Goal: Complete application form: Complete application form

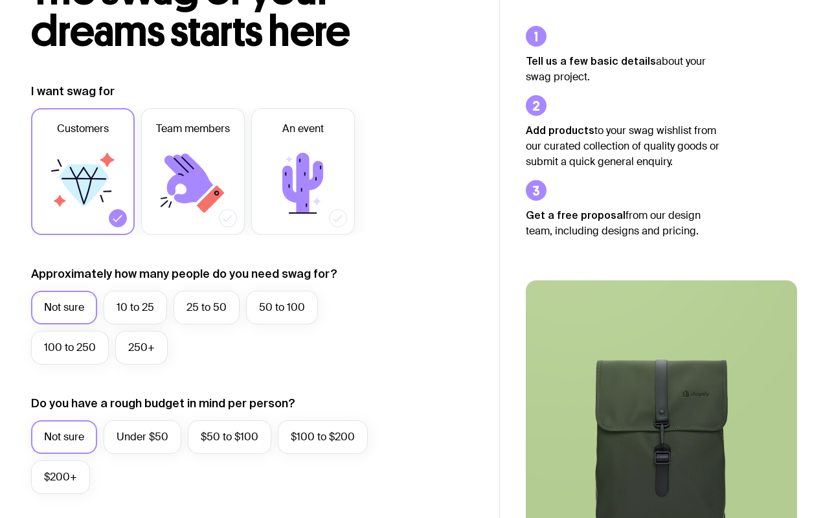
click at [139, 299] on label "10 to 25" at bounding box center [135, 308] width 63 height 34
click at [0, 0] on input "10 to 25" at bounding box center [0, 0] width 0 height 0
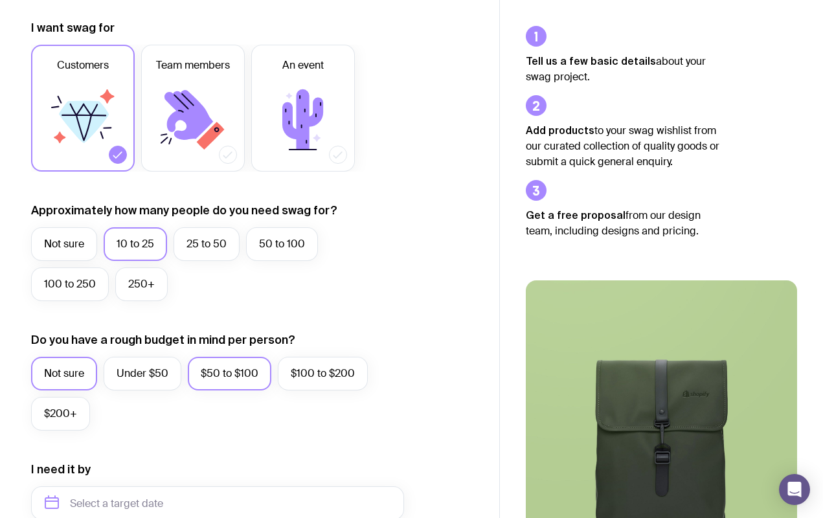
click at [214, 366] on label "$50 to $100" at bounding box center [229, 374] width 83 height 34
click at [0, 0] on input "$50 to $100" at bounding box center [0, 0] width 0 height 0
click at [330, 153] on div at bounding box center [338, 155] width 18 height 18
click at [0, 0] on input "An event" at bounding box center [0, 0] width 0 height 0
click at [107, 153] on icon at bounding box center [83, 120] width 78 height 78
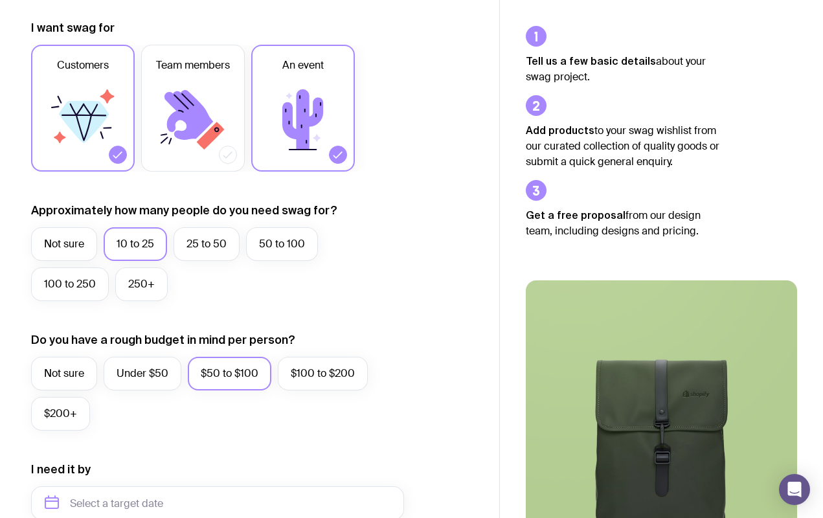
click at [0, 0] on input "Customers" at bounding box center [0, 0] width 0 height 0
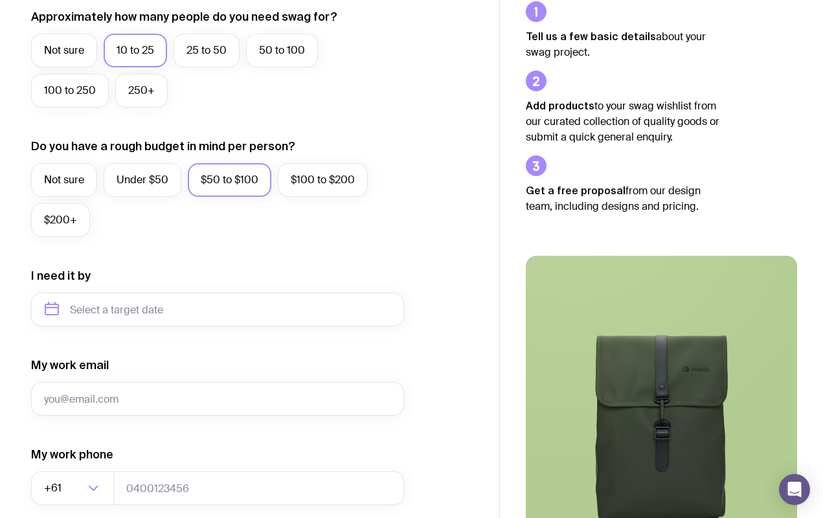
scroll to position [373, 0]
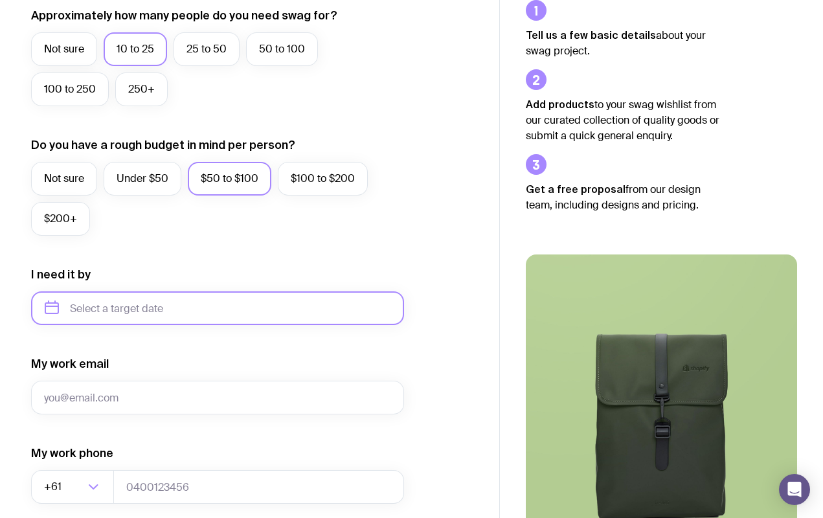
click at [133, 301] on input "text" at bounding box center [217, 308] width 373 height 34
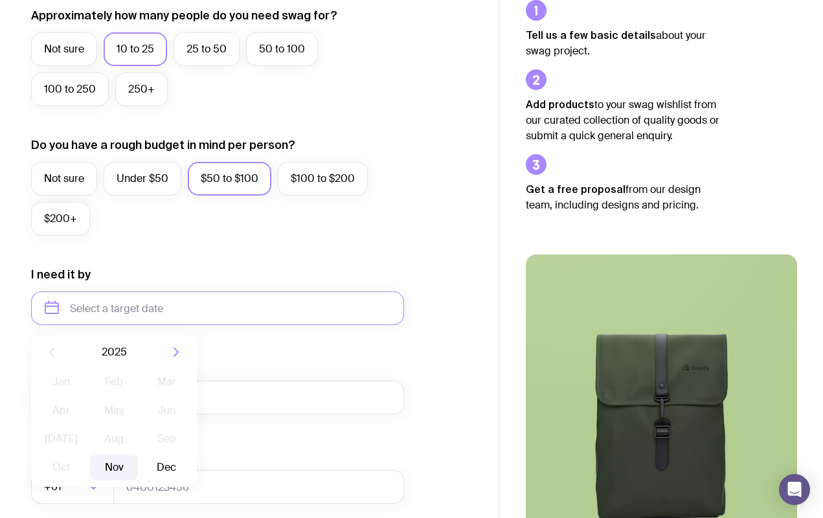
click at [126, 460] on button "Nov" at bounding box center [113, 467] width 47 height 26
type input "[DATE]"
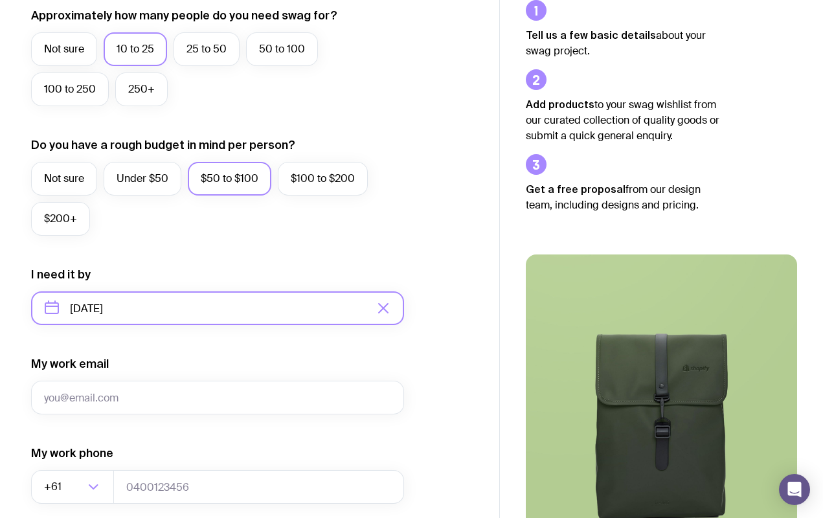
click at [201, 309] on input "[DATE]" at bounding box center [217, 308] width 373 height 34
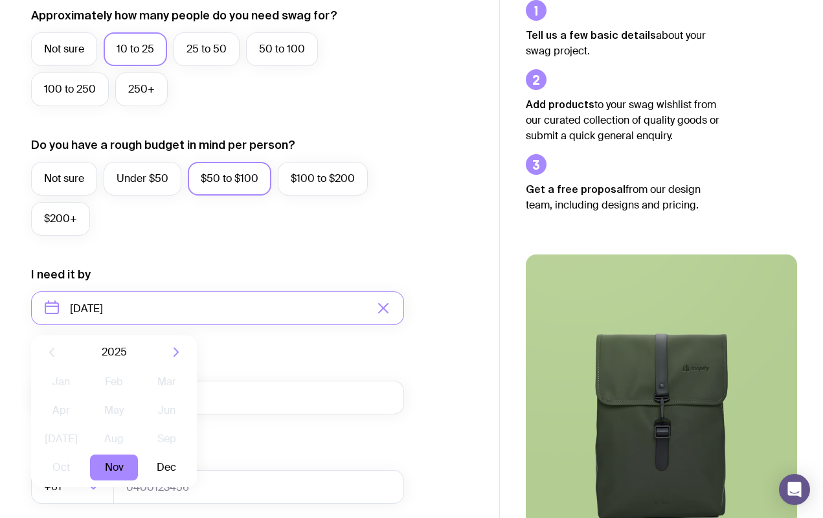
click at [179, 353] on icon "button" at bounding box center [176, 352] width 16 height 16
click at [54, 351] on icon "button" at bounding box center [52, 352] width 16 height 16
click at [228, 341] on form "I want swag for Customers Team members An event Approximately how many people d…" at bounding box center [217, 247] width 373 height 845
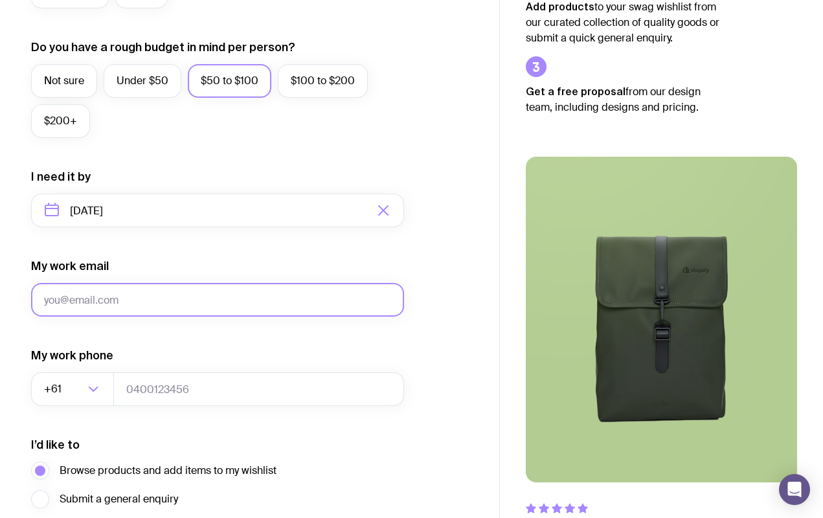
scroll to position [548, 0]
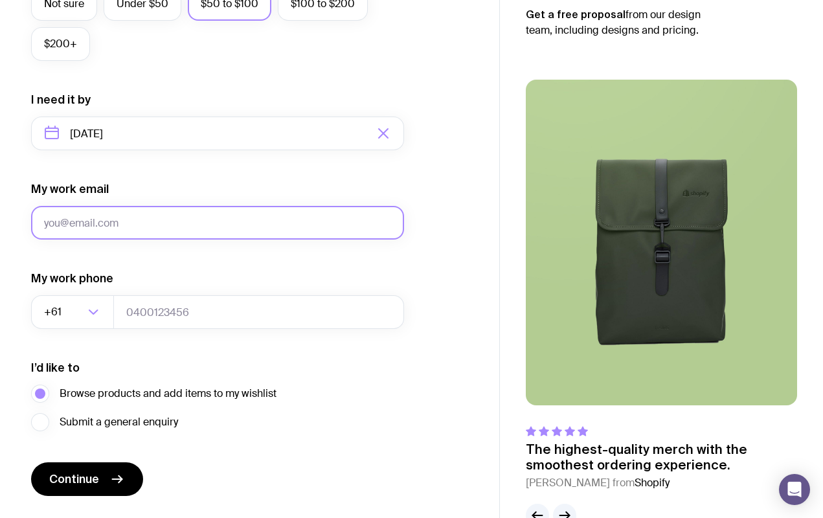
click at [256, 229] on input "My work email" at bounding box center [217, 223] width 373 height 34
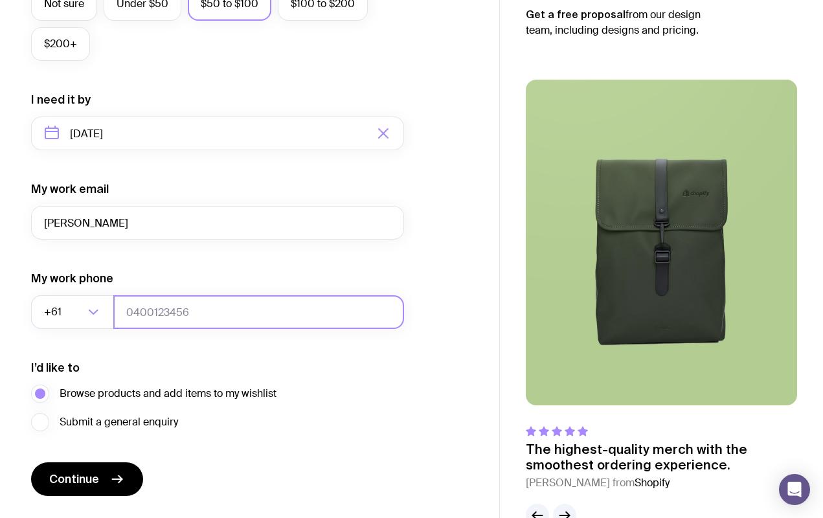
click at [182, 318] on input "tel" at bounding box center [258, 312] width 291 height 34
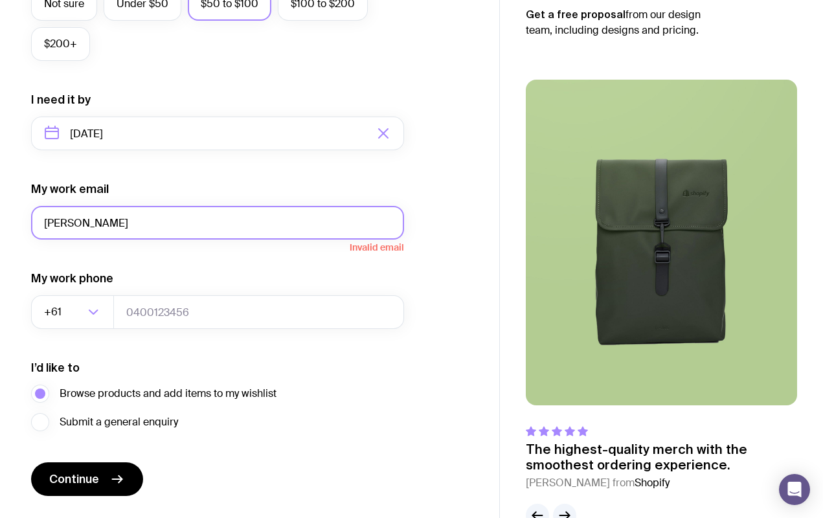
click at [159, 234] on input "[PERSON_NAME]" at bounding box center [217, 223] width 373 height 34
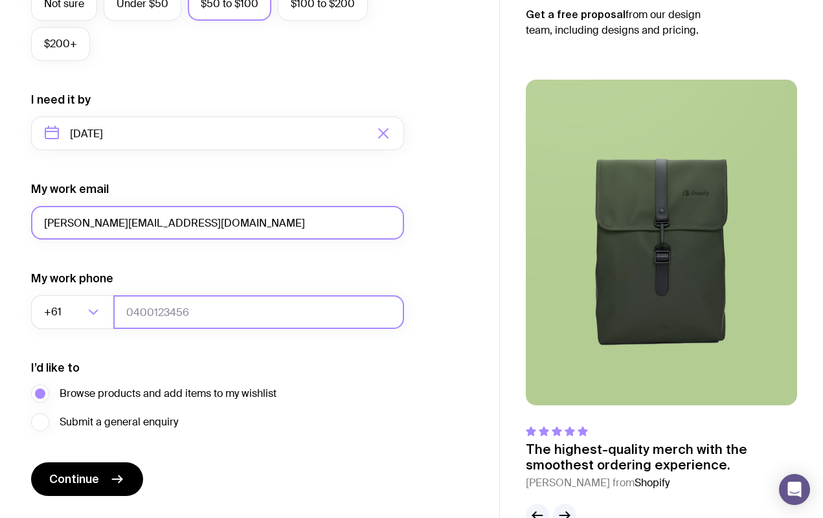
type input "[PERSON_NAME][EMAIL_ADDRESS][DOMAIN_NAME]"
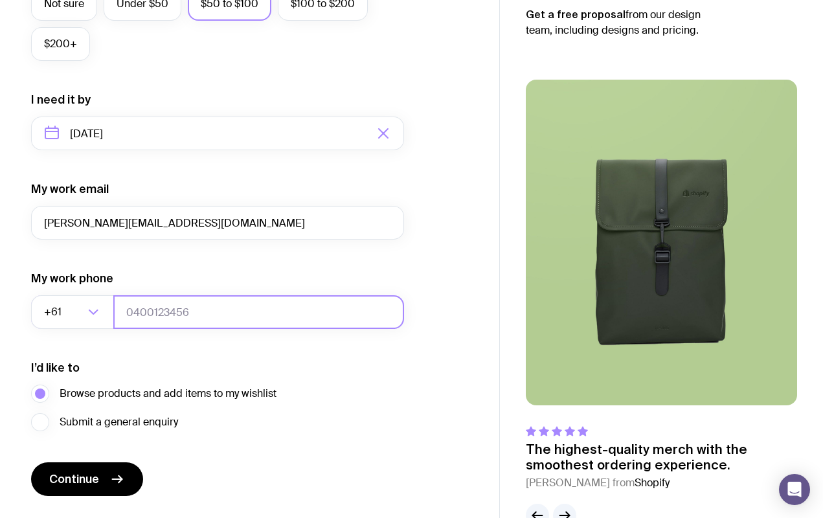
click at [197, 318] on input "tel" at bounding box center [258, 312] width 291 height 34
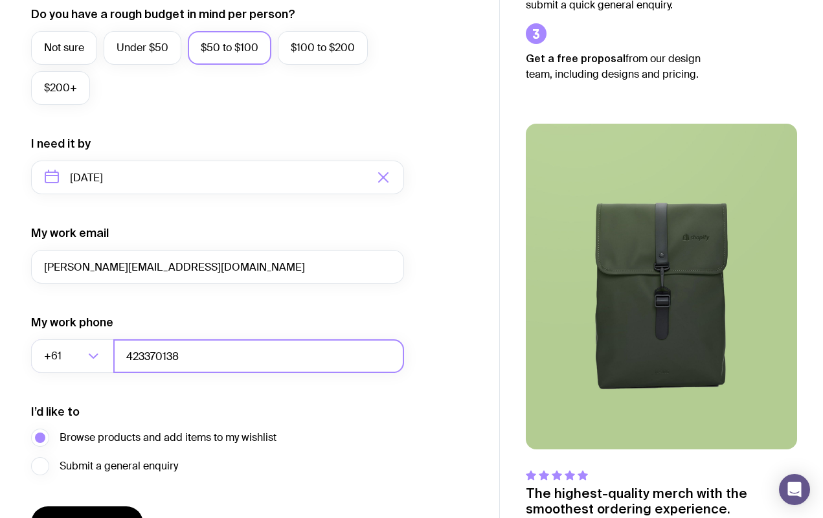
scroll to position [462, 0]
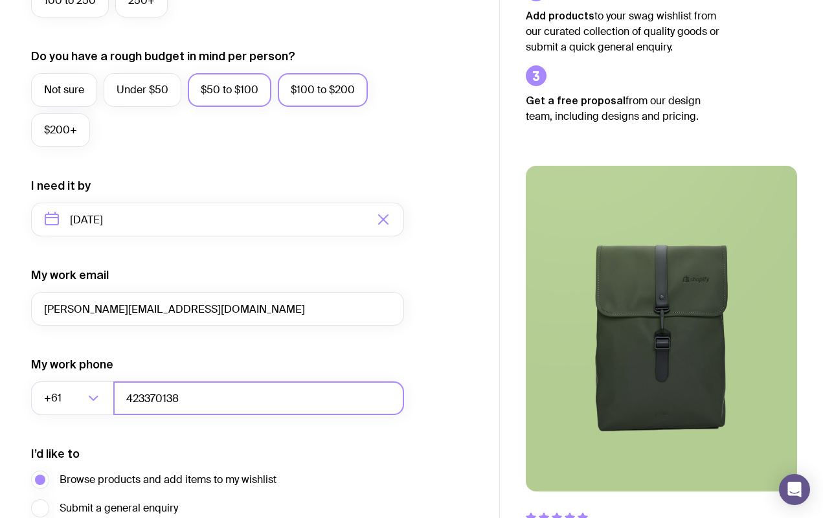
type input "423370138"
click at [318, 100] on label "$100 to $200" at bounding box center [323, 90] width 90 height 34
click at [0, 0] on input "$100 to $200" at bounding box center [0, 0] width 0 height 0
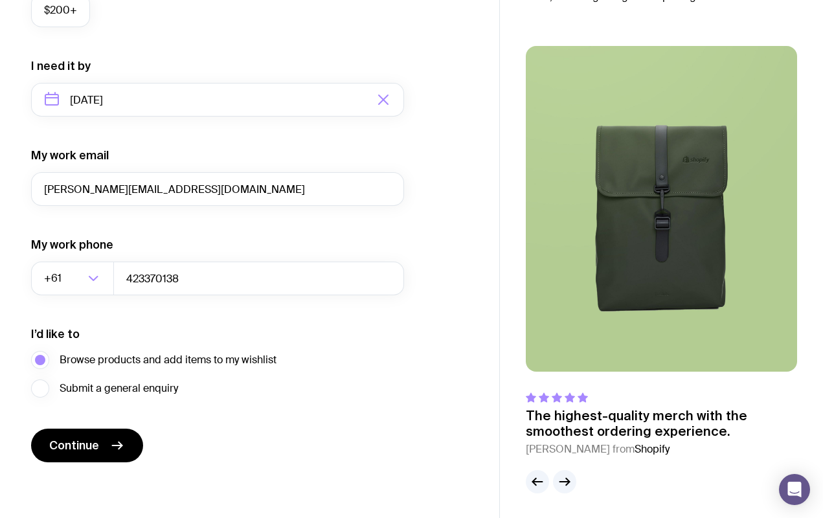
scroll to position [583, 0]
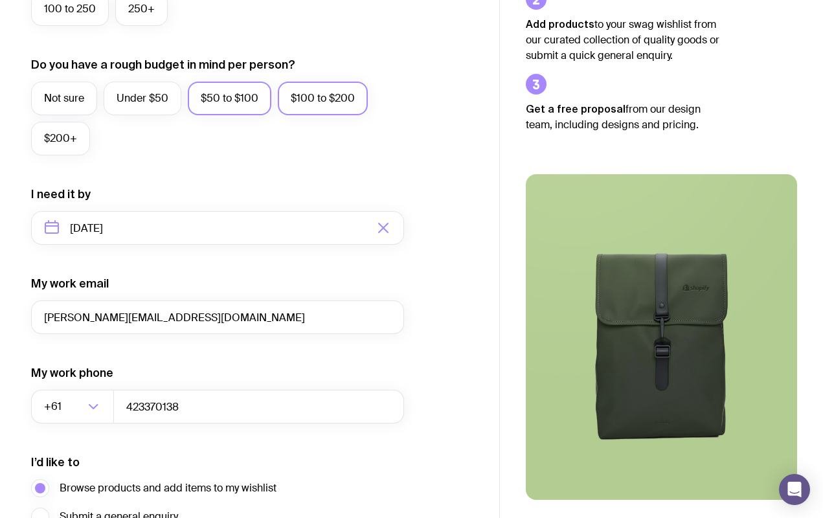
click at [260, 98] on label "$50 to $100" at bounding box center [229, 99] width 83 height 34
click at [0, 0] on input "$50 to $100" at bounding box center [0, 0] width 0 height 0
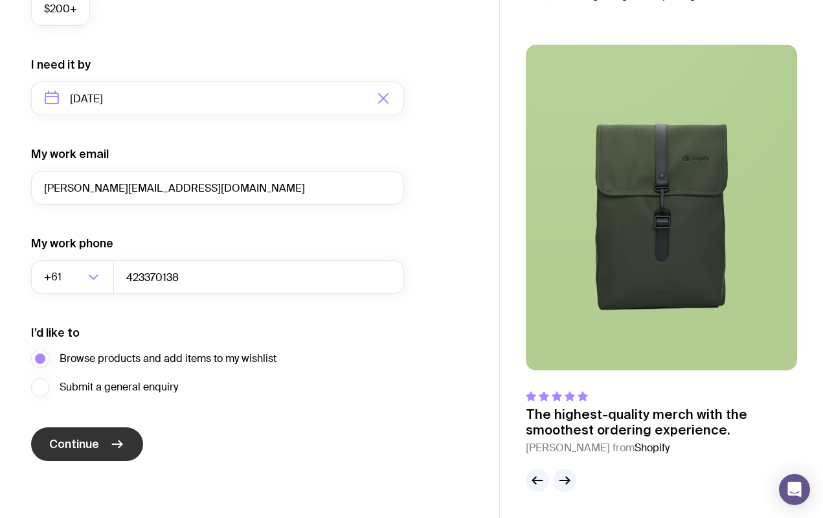
click at [100, 443] on button "Continue" at bounding box center [87, 444] width 112 height 34
click at [449, 285] on div "I want swag for Customers Team members An event Approximately how many people d…" at bounding box center [249, 38] width 437 height 845
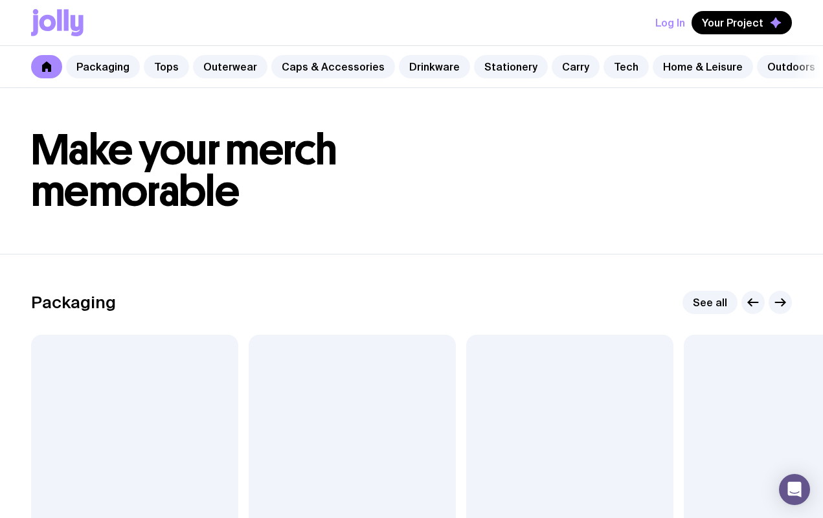
scroll to position [170, 0]
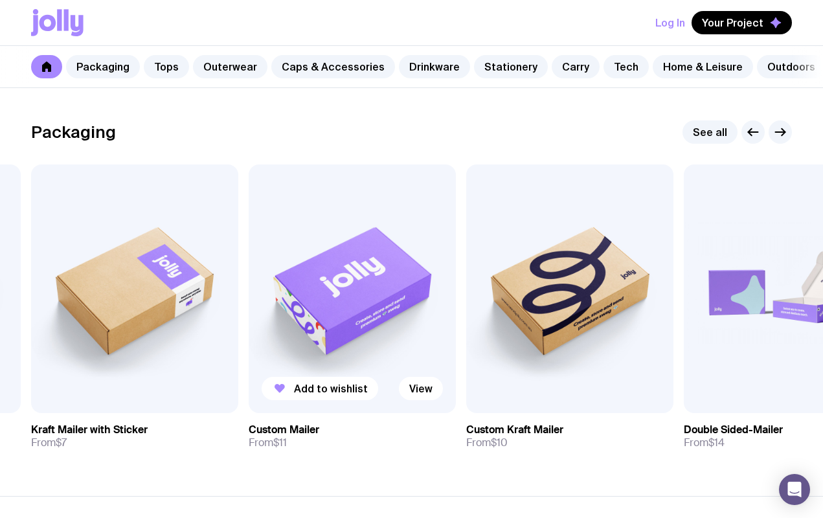
click at [377, 291] on img at bounding box center [352, 288] width 207 height 249
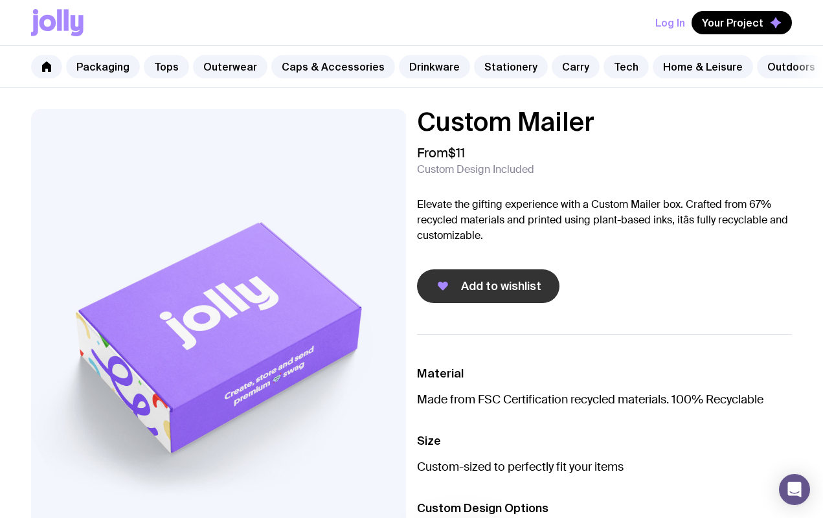
click at [471, 293] on span "Add to wishlist" at bounding box center [501, 286] width 80 height 16
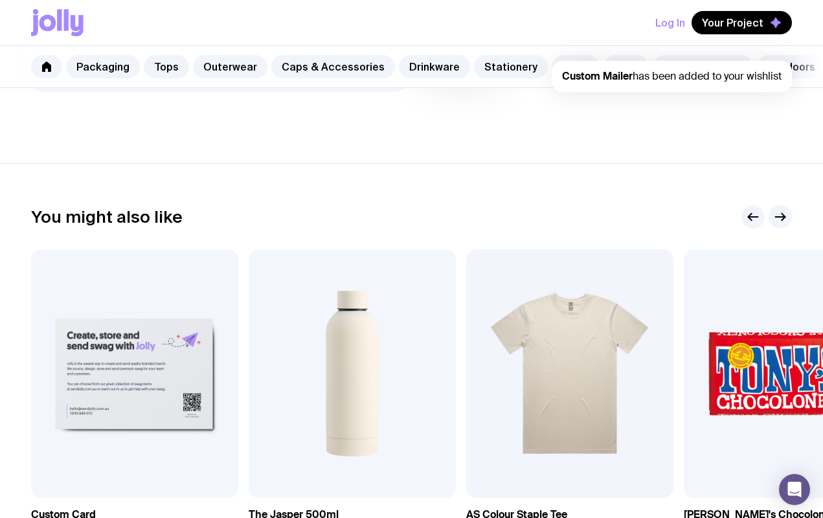
scroll to position [555, 0]
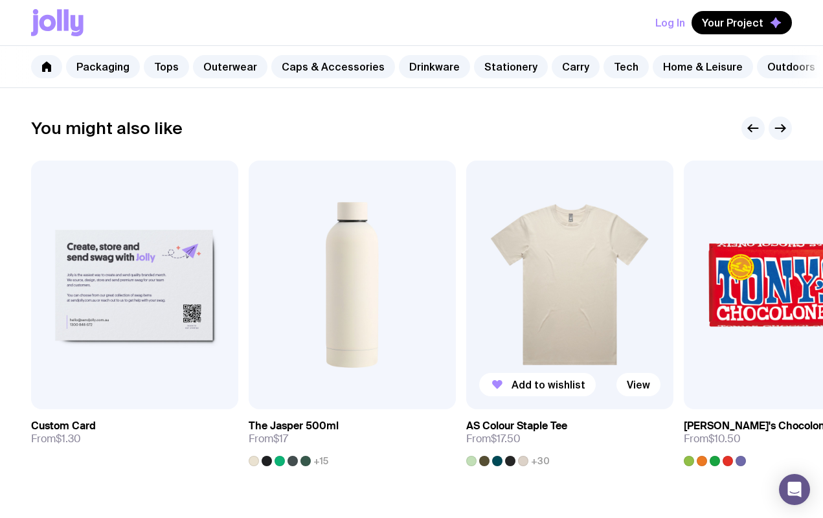
click at [622, 273] on img at bounding box center [569, 285] width 207 height 249
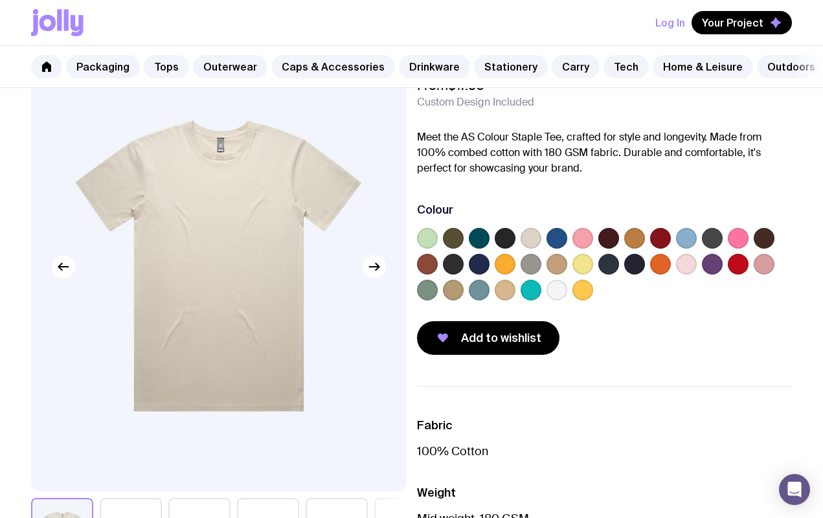
scroll to position [44, 0]
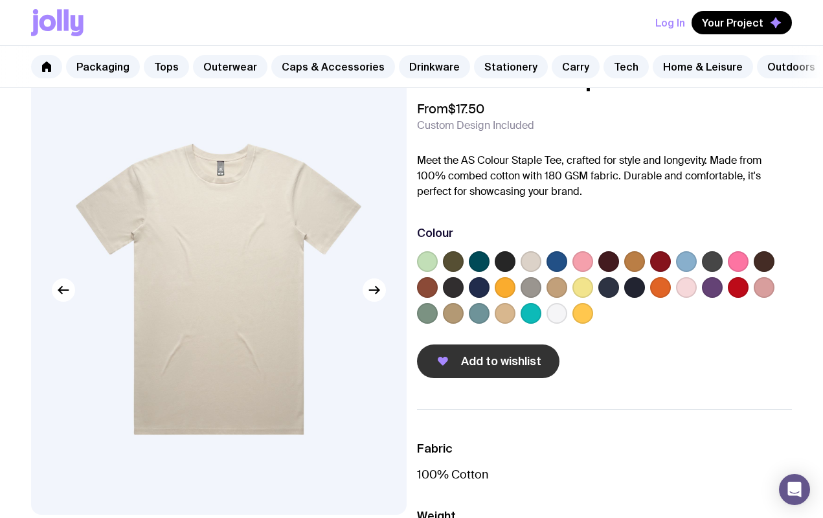
click at [488, 352] on button "Add to wishlist" at bounding box center [488, 361] width 142 height 34
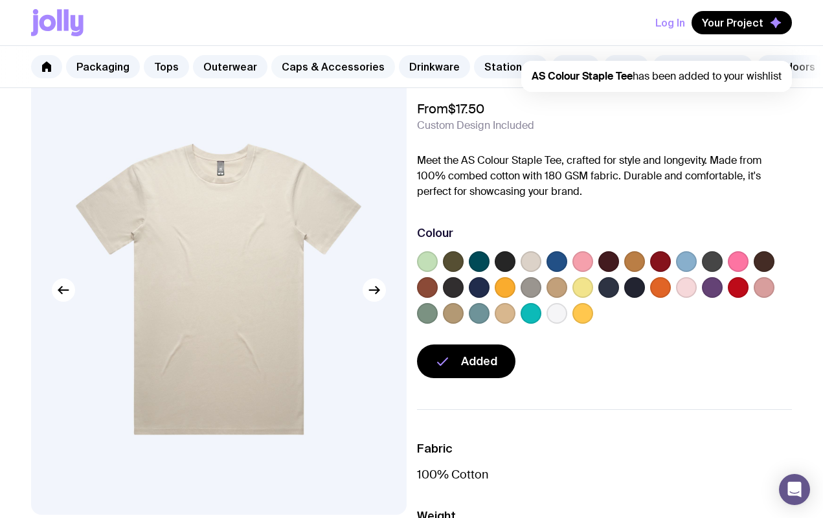
click at [330, 64] on link "Caps & Accessories" at bounding box center [333, 66] width 124 height 23
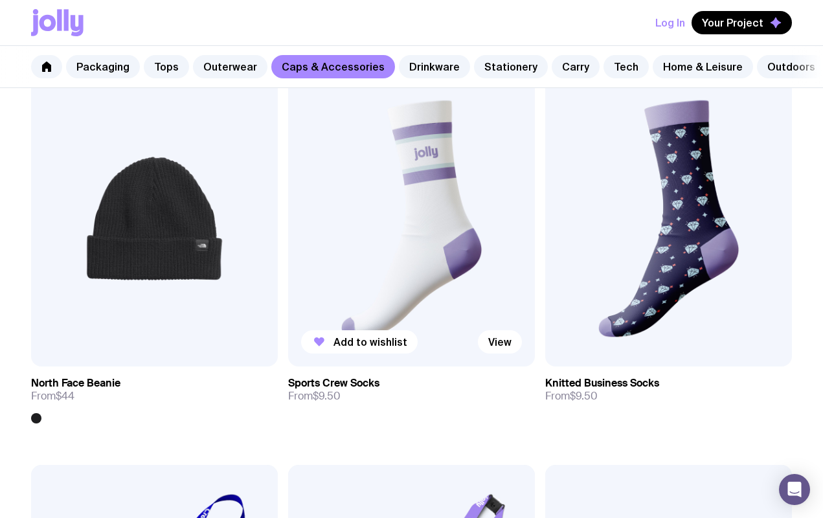
scroll to position [2211, 0]
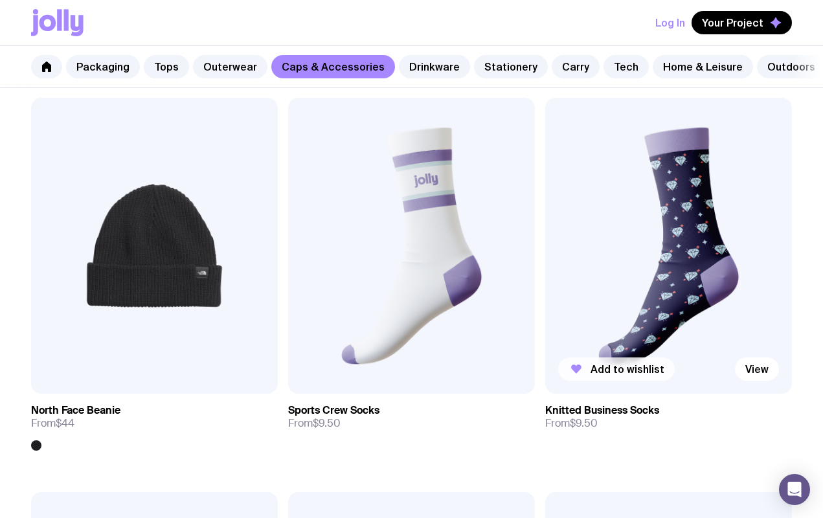
click at [655, 368] on span "Add to wishlist" at bounding box center [627, 368] width 74 height 13
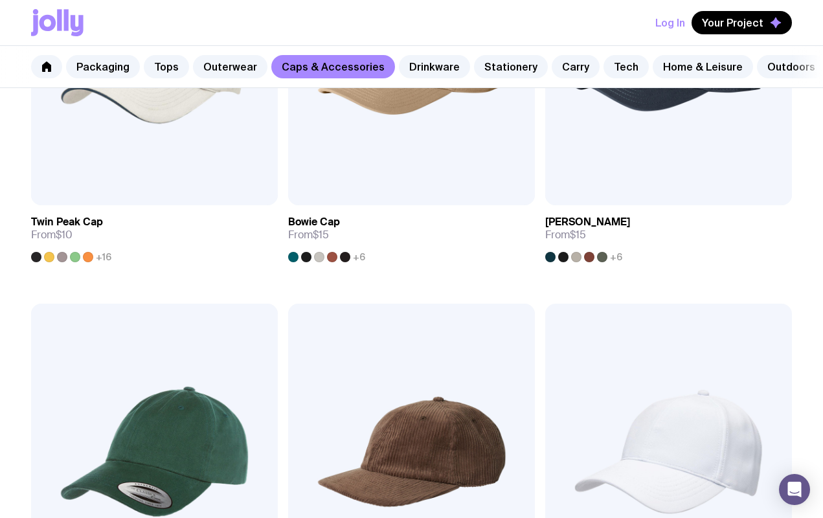
scroll to position [265, 0]
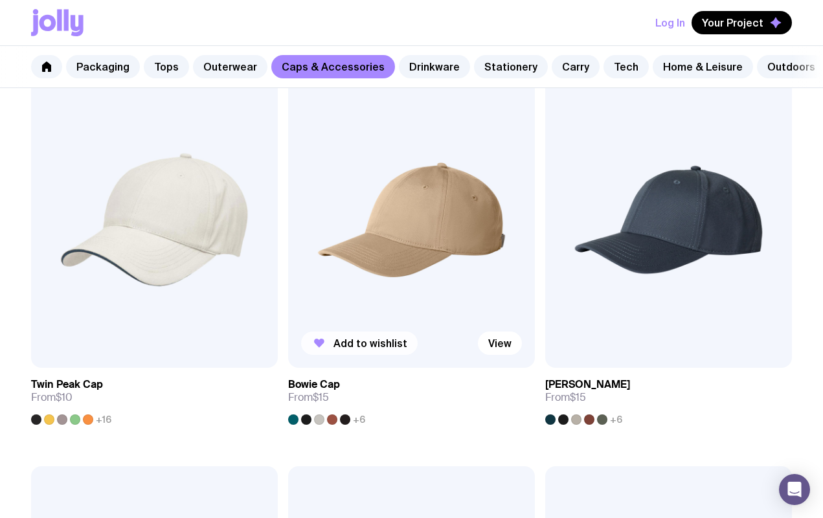
click at [373, 339] on span "Add to wishlist" at bounding box center [370, 343] width 74 height 13
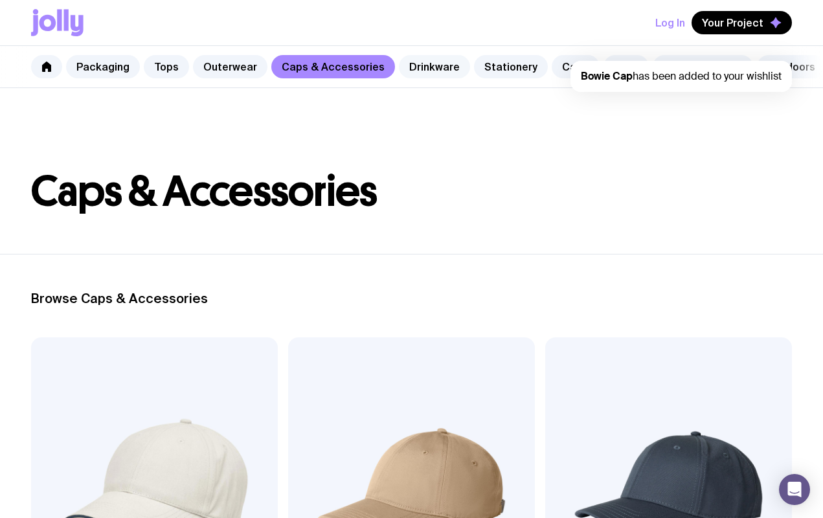
click at [440, 69] on link "Drinkware" at bounding box center [434, 66] width 71 height 23
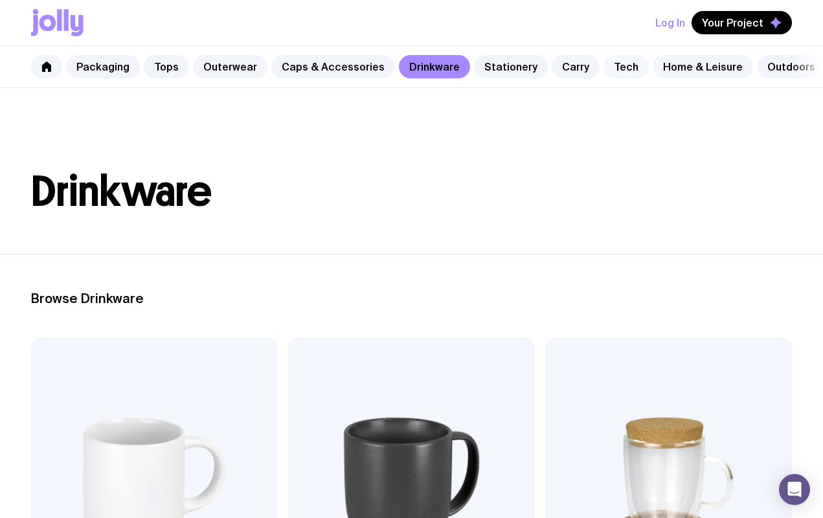
click at [607, 71] on link "Tech" at bounding box center [625, 66] width 45 height 23
click at [551, 70] on link "Carry" at bounding box center [575, 66] width 48 height 23
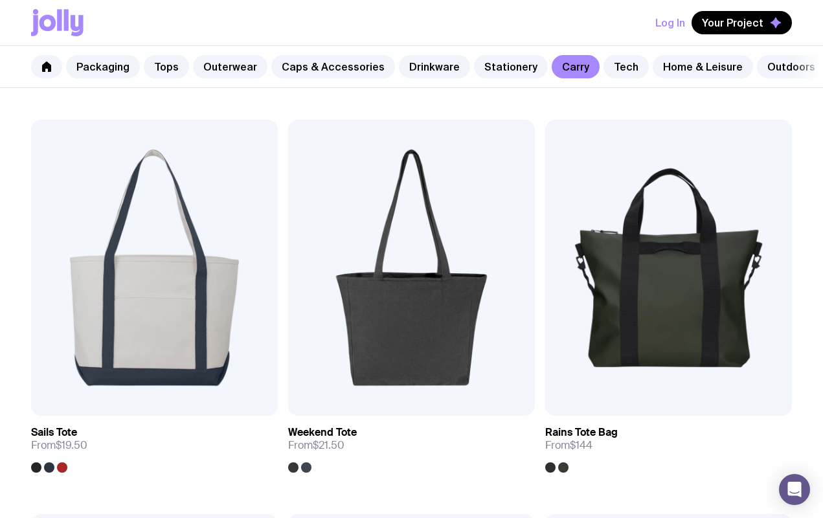
scroll to position [318, 0]
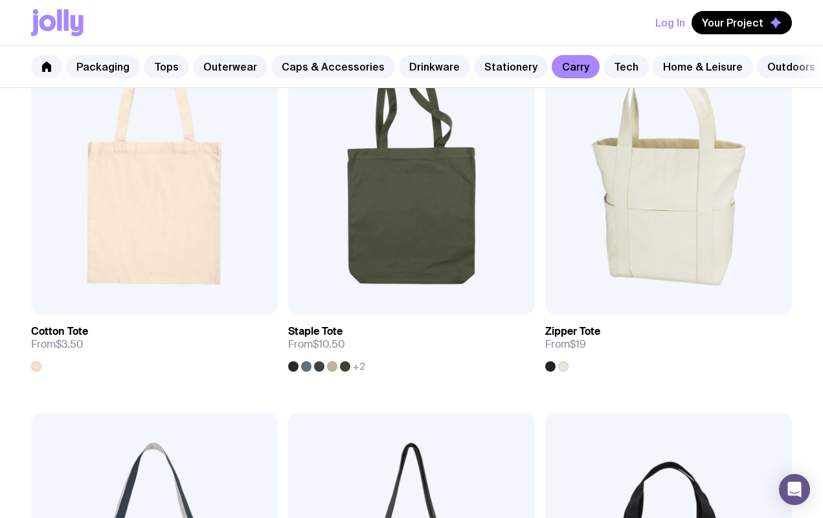
click at [658, 75] on link "Home & Leisure" at bounding box center [702, 66] width 100 height 23
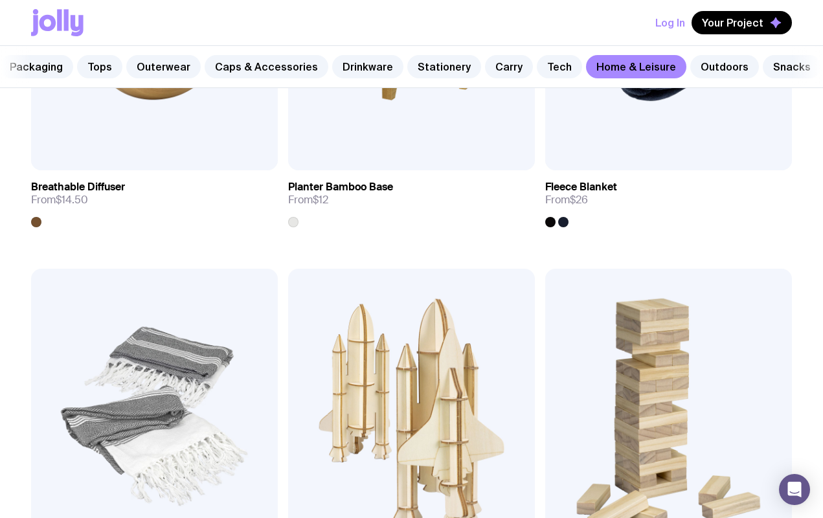
scroll to position [0, 68]
click at [713, 67] on link "Outdoors" at bounding box center [723, 66] width 69 height 23
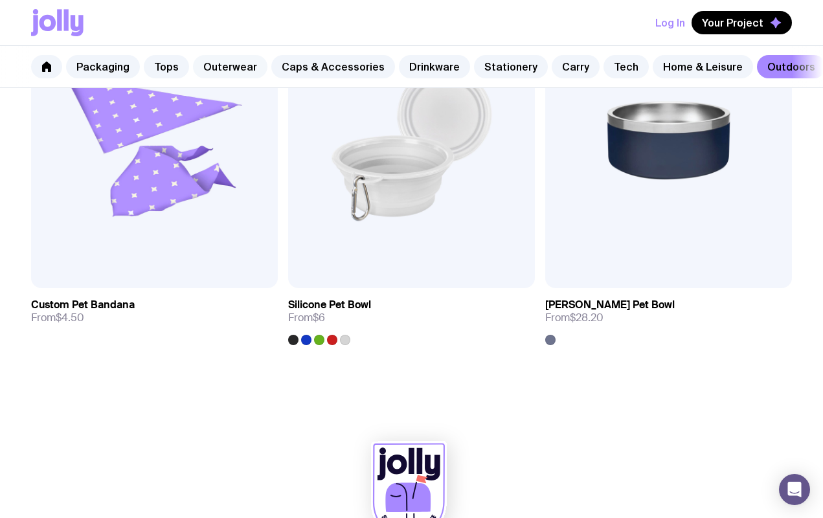
click at [230, 58] on link "Outerwear" at bounding box center [230, 66] width 74 height 23
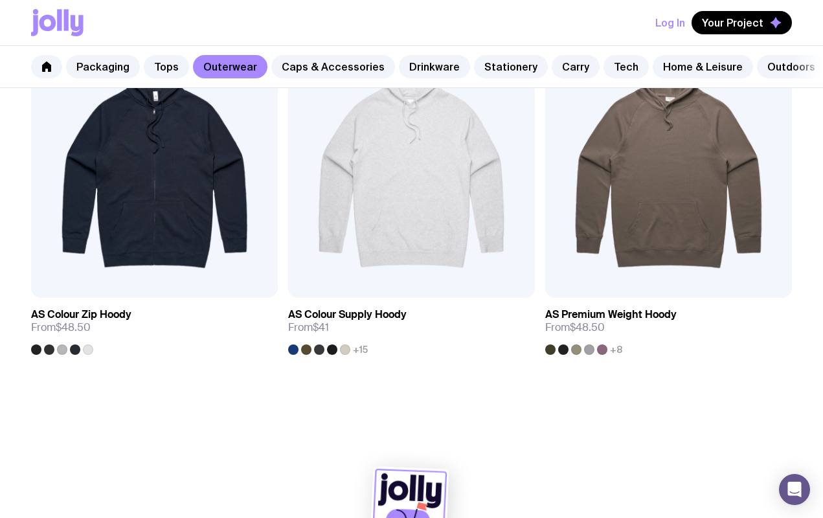
scroll to position [2758, 0]
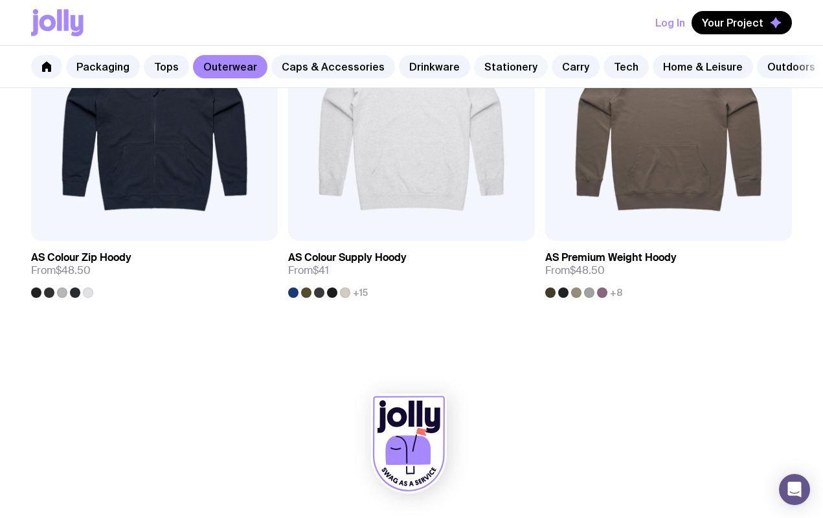
click at [500, 72] on link "Stationery" at bounding box center [511, 66] width 74 height 23
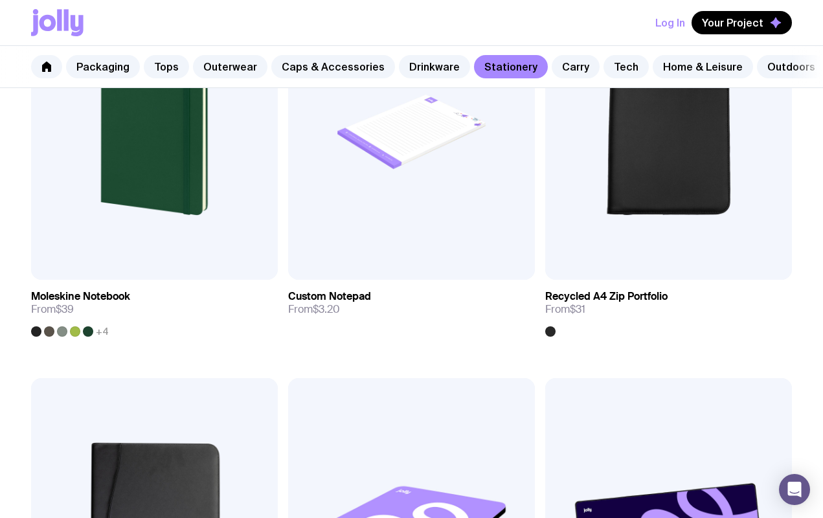
scroll to position [1679, 0]
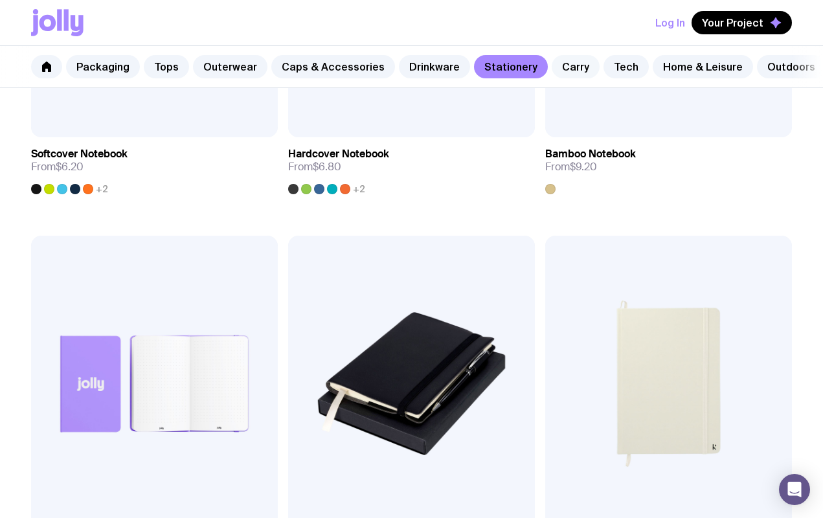
click at [557, 65] on link "Carry" at bounding box center [575, 66] width 48 height 23
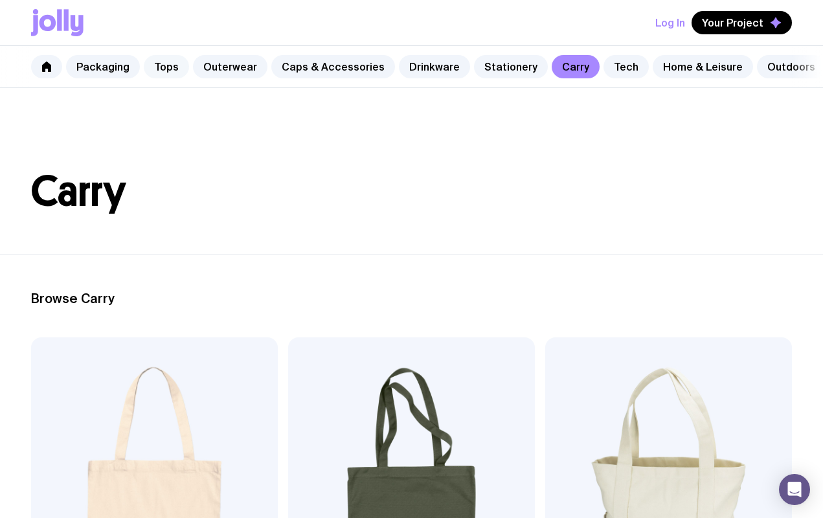
click at [166, 72] on link "Tops" at bounding box center [166, 66] width 45 height 23
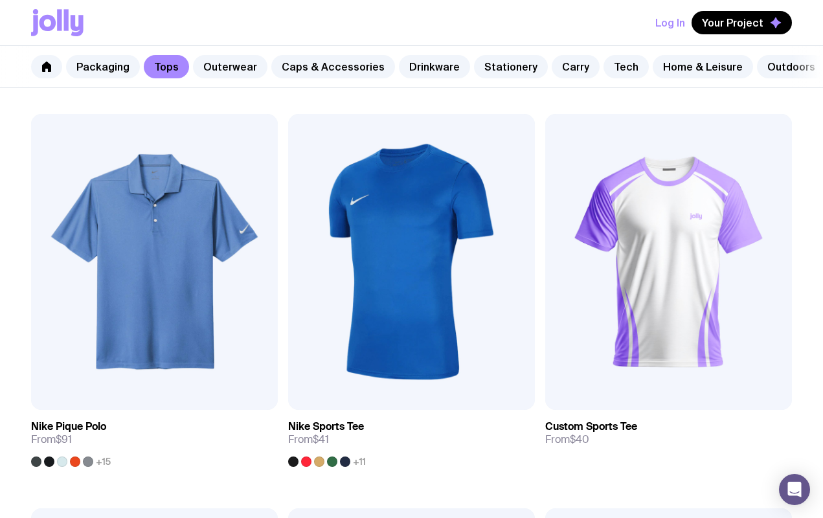
scroll to position [1409, 0]
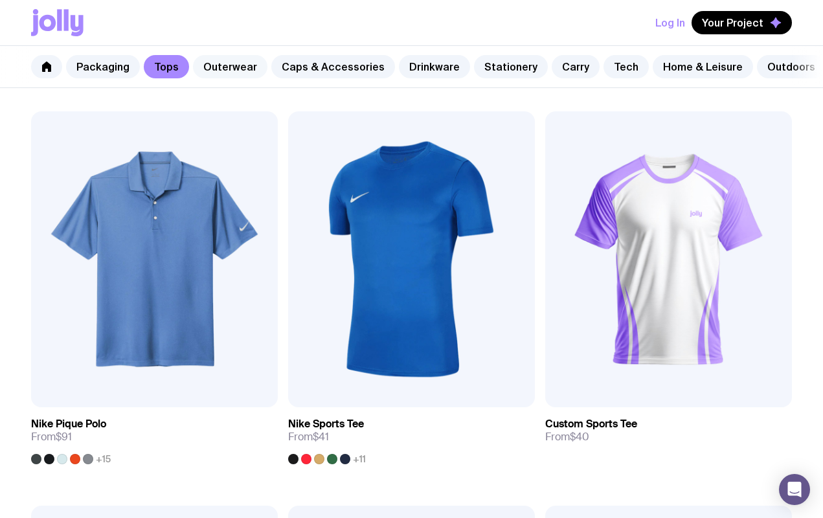
click at [209, 72] on link "Outerwear" at bounding box center [230, 66] width 74 height 23
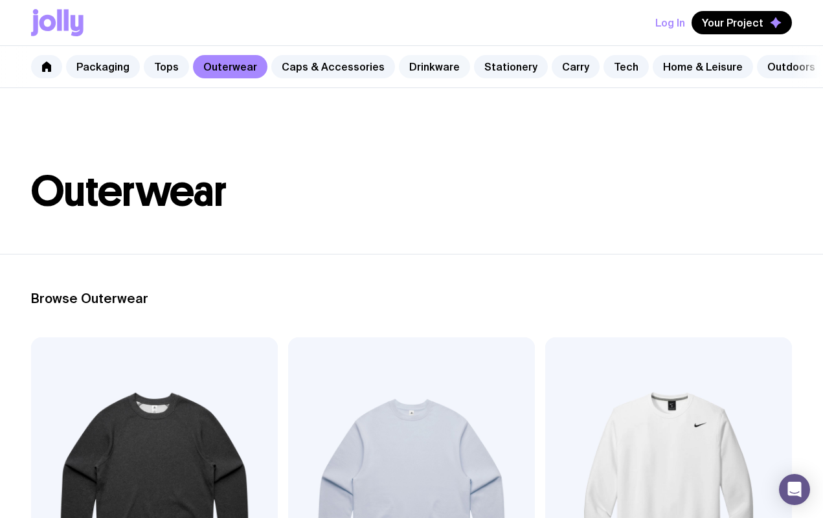
click at [403, 59] on link "Drinkware" at bounding box center [434, 66] width 71 height 23
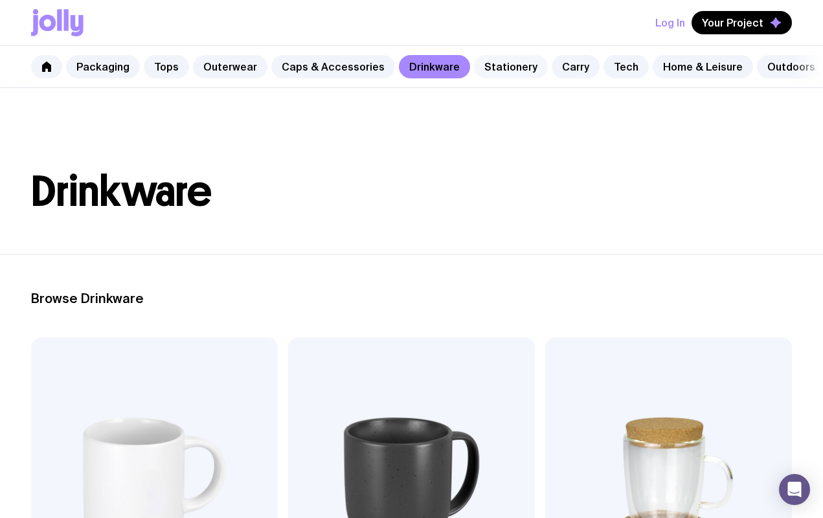
click at [478, 68] on link "Stationery" at bounding box center [511, 66] width 74 height 23
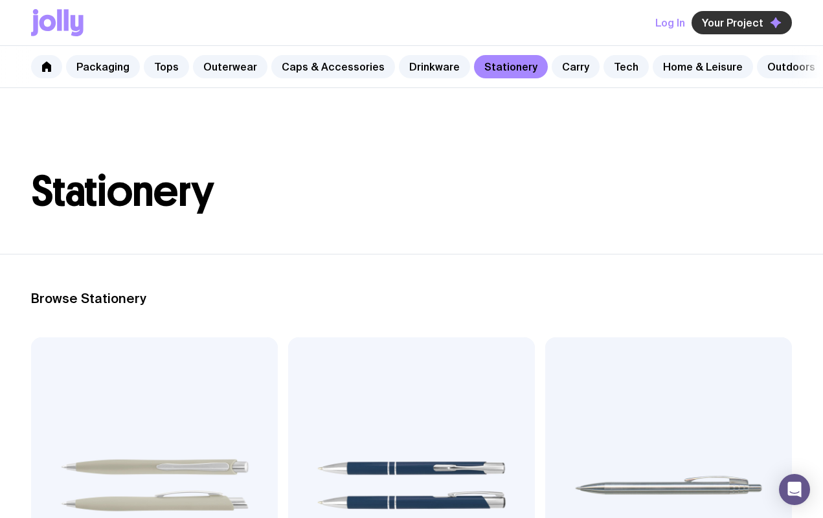
click at [745, 22] on span "Your Project" at bounding box center [732, 22] width 61 height 13
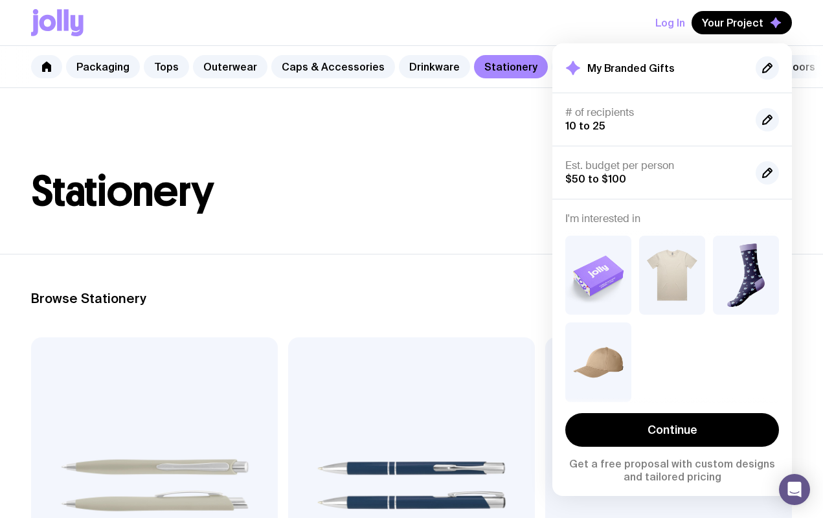
click at [490, 241] on header "Stationery" at bounding box center [411, 171] width 823 height 166
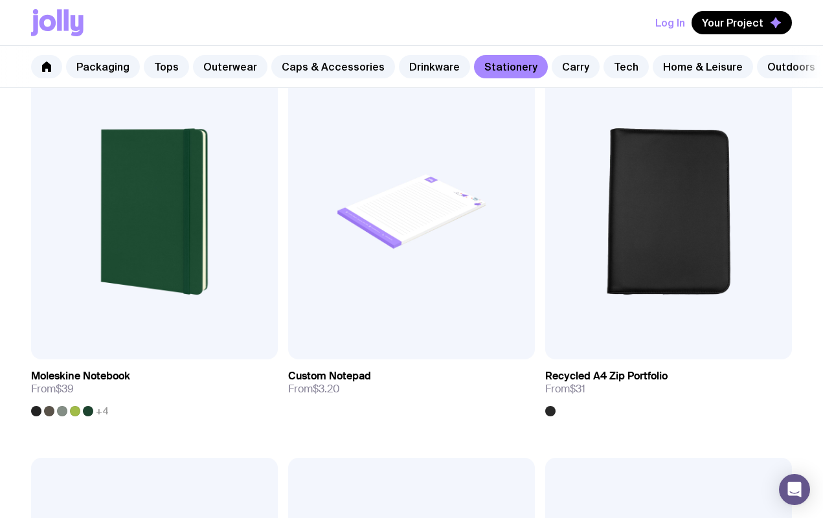
scroll to position [2228, 0]
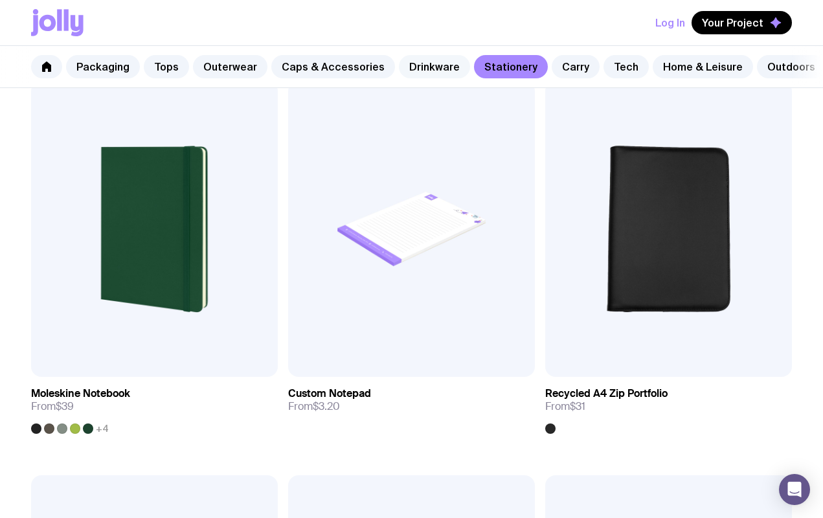
click at [401, 73] on link "Drinkware" at bounding box center [434, 66] width 71 height 23
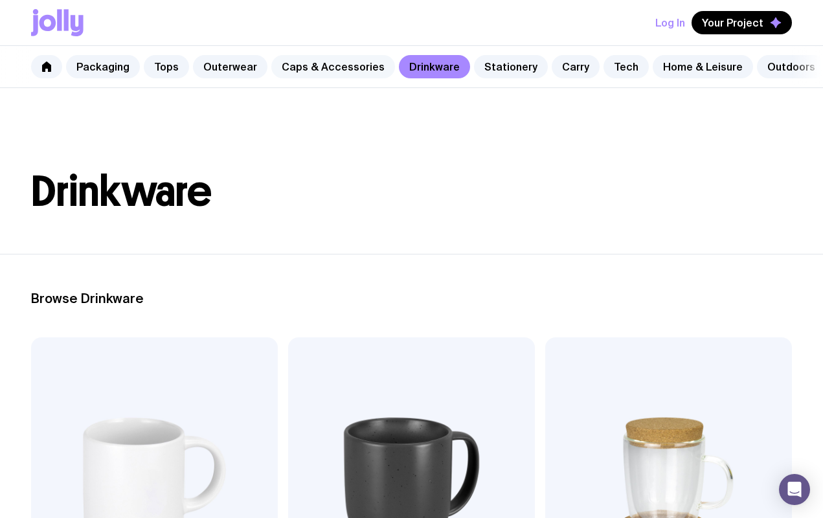
click at [348, 70] on link "Caps & Accessories" at bounding box center [333, 66] width 124 height 23
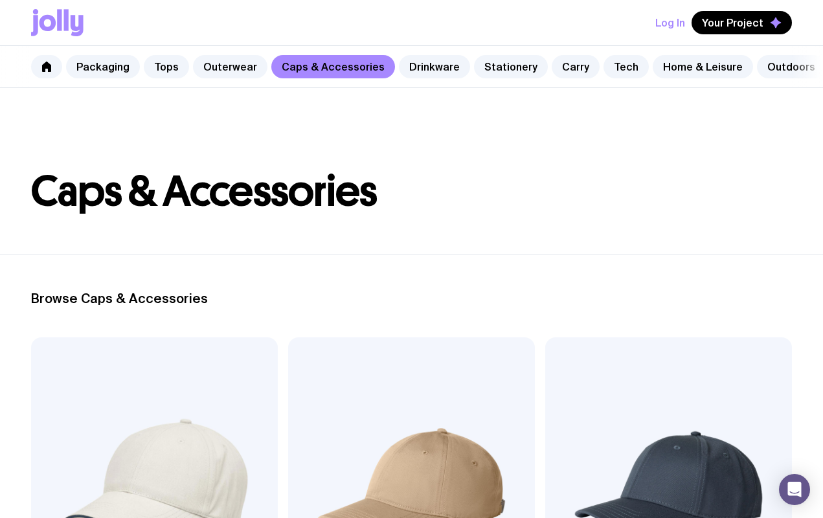
click at [235, 79] on div "Packaging Tops Outerwear Caps & Accessories Drinkware Stationery Carry Tech Hom…" at bounding box center [411, 67] width 823 height 42
click at [238, 67] on link "Outerwear" at bounding box center [230, 66] width 74 height 23
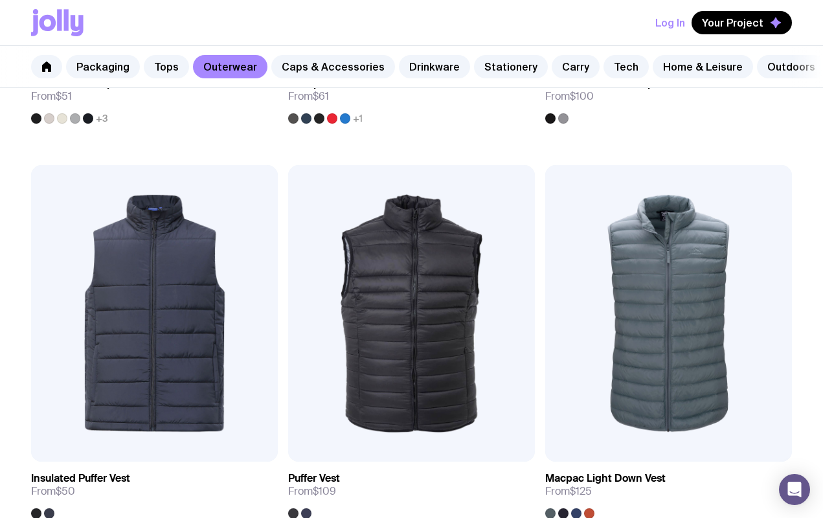
scroll to position [964, 0]
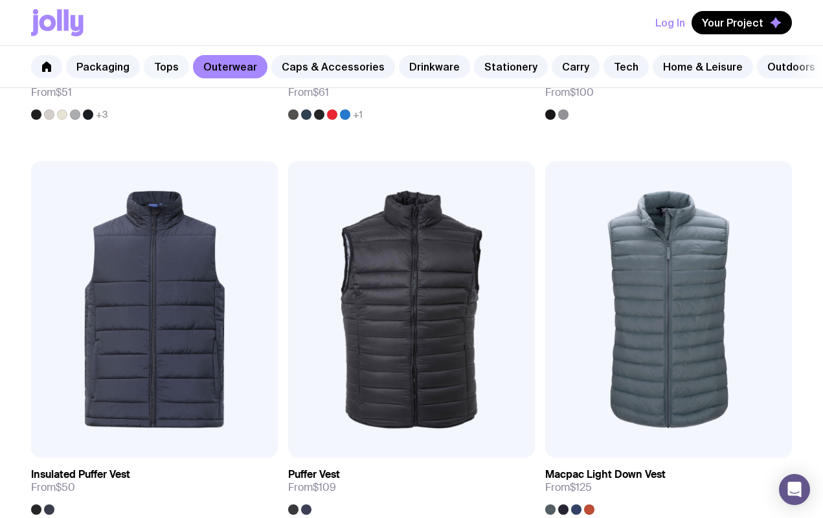
click at [175, 66] on link "Tops" at bounding box center [166, 66] width 45 height 23
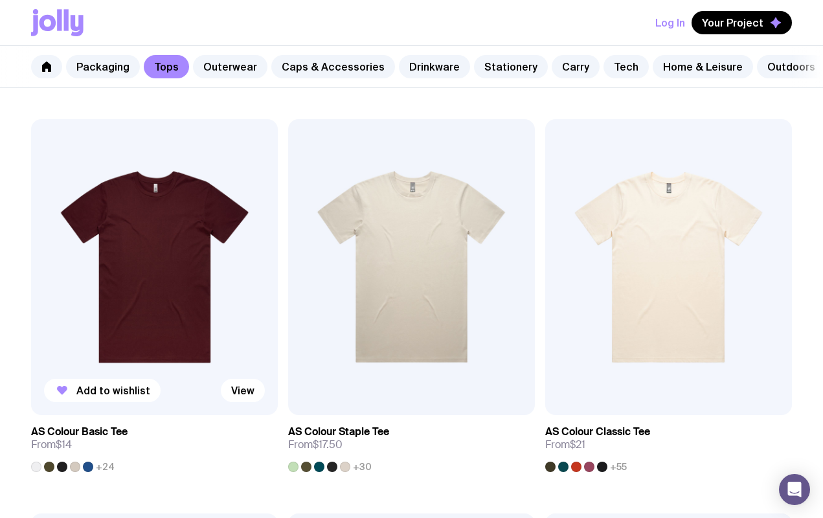
scroll to position [219, 0]
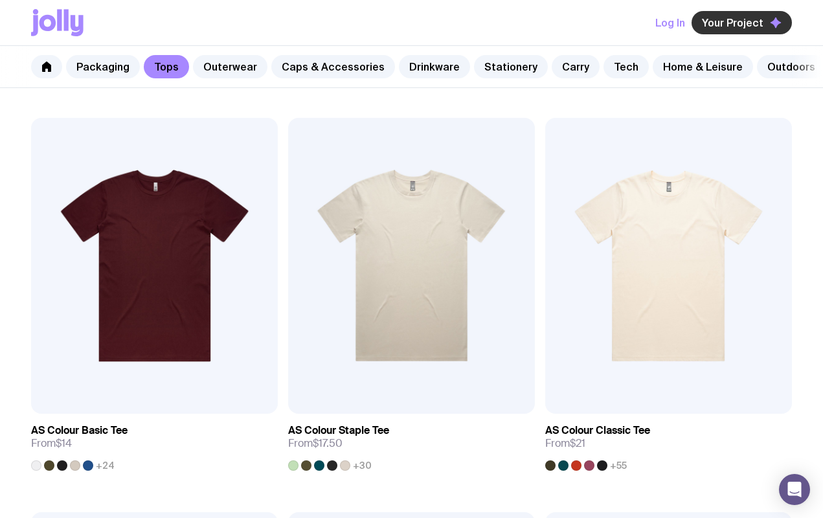
click at [779, 16] on button "Your Project" at bounding box center [741, 22] width 100 height 23
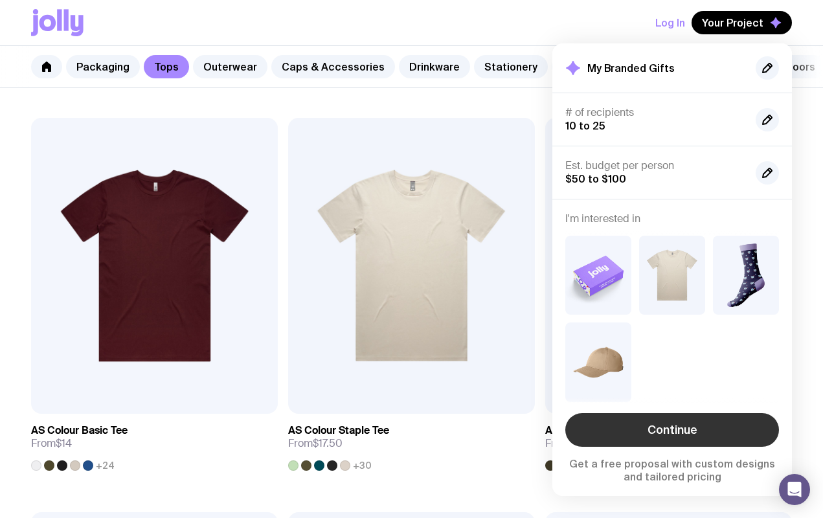
click at [637, 420] on link "Continue" at bounding box center [672, 430] width 214 height 34
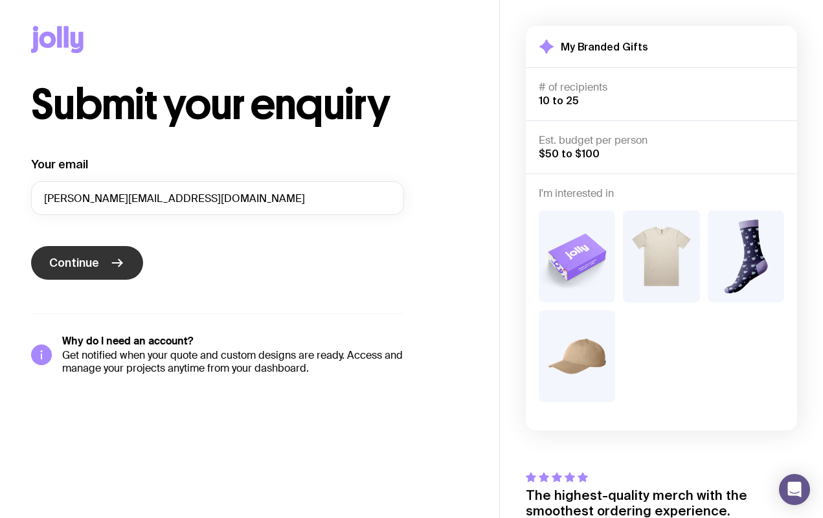
click at [100, 261] on button "Continue" at bounding box center [87, 263] width 112 height 34
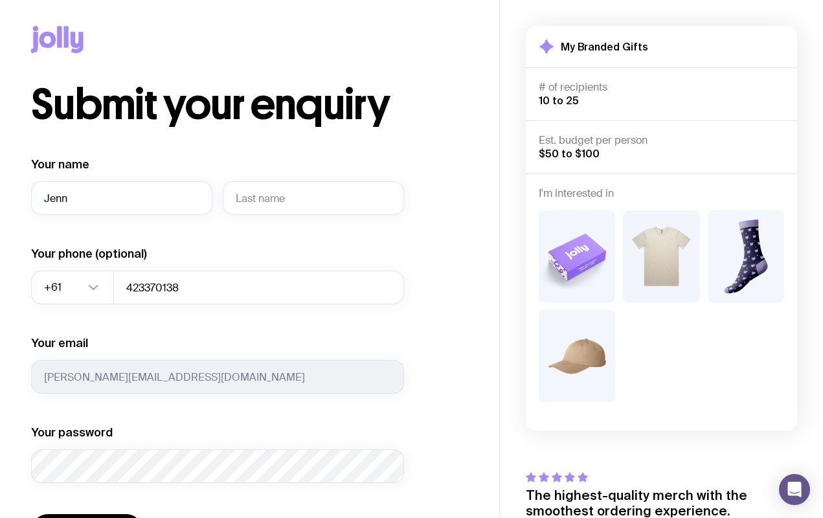
type input "[PERSON_NAME]"
click at [243, 199] on input "text" at bounding box center [313, 198] width 181 height 34
type input "[PERSON_NAME]"
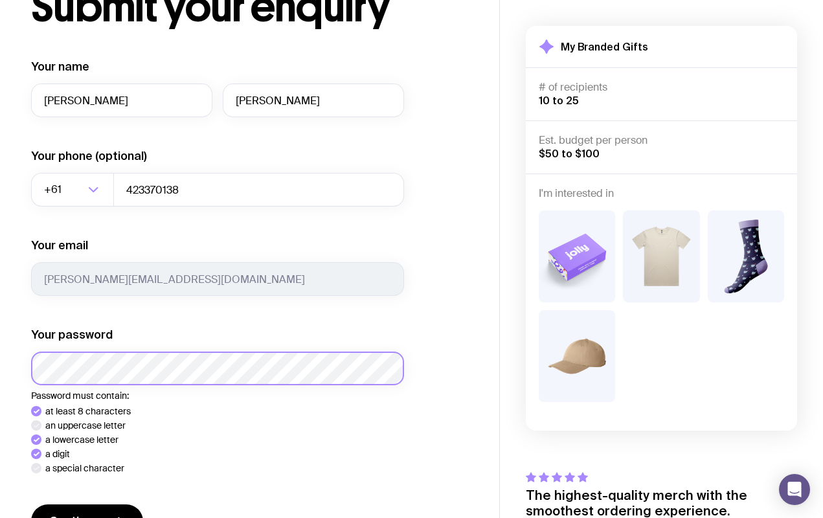
scroll to position [112, 0]
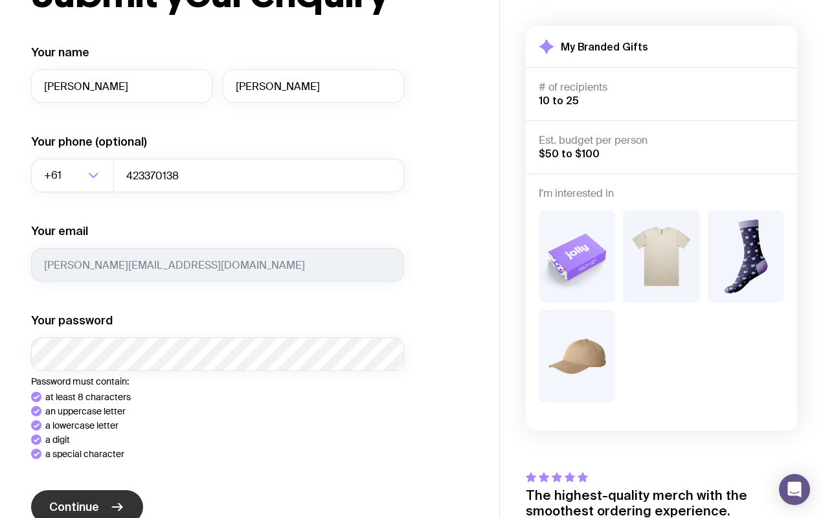
click at [83, 495] on button "Continue" at bounding box center [87, 507] width 112 height 34
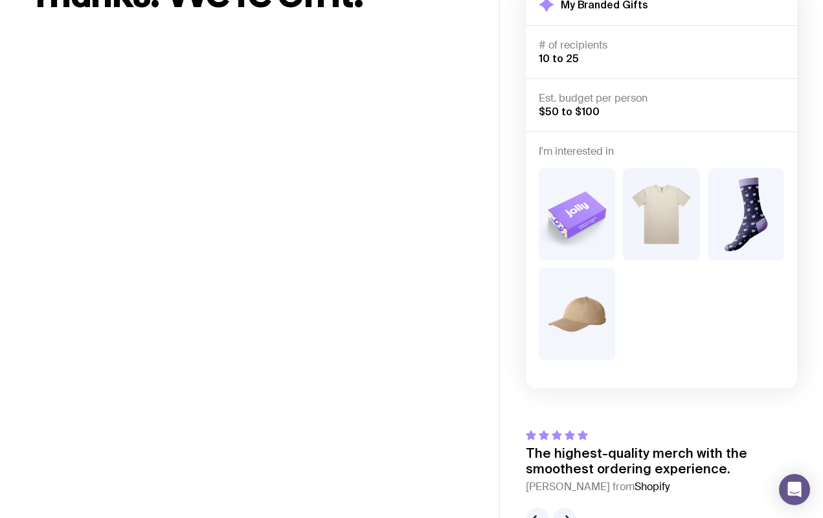
scroll to position [80, 0]
